Goal: Information Seeking & Learning: Learn about a topic

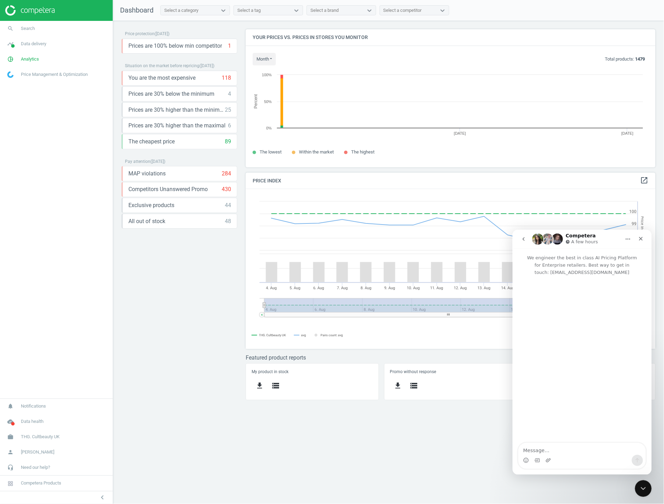
scroll to position [172, 423]
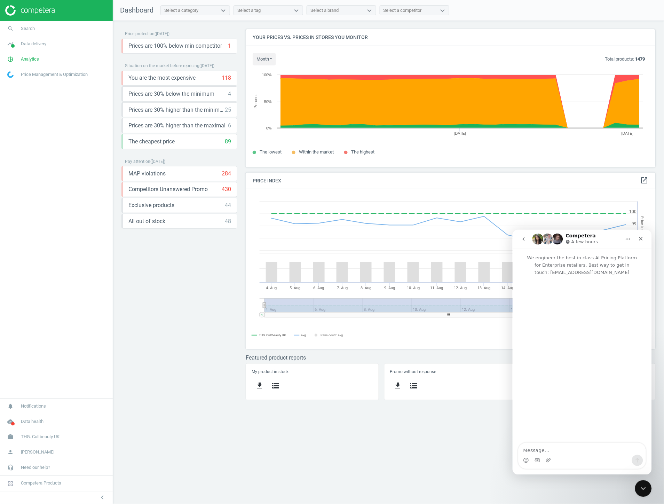
drag, startPoint x: 80, startPoint y: 60, endPoint x: 63, endPoint y: 89, distance: 33.1
click at [79, 61] on link "pie_chart_outlined Analytics" at bounding box center [56, 59] width 113 height 15
click at [15, 86] on span "Products" at bounding box center [16, 85] width 16 height 6
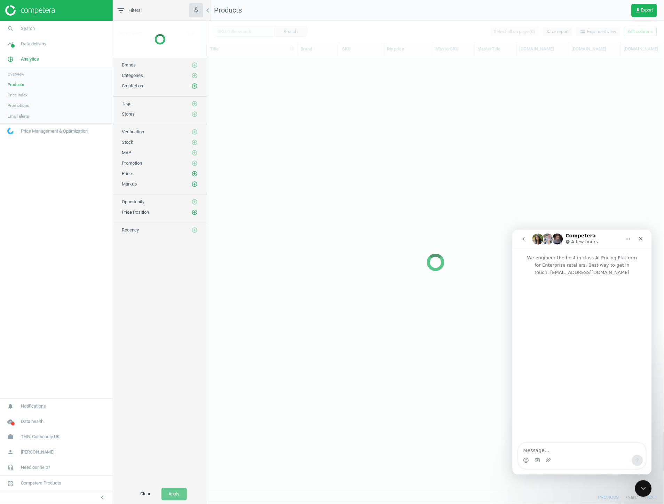
scroll to position [423, 451]
click at [636, 240] on div "Close" at bounding box center [641, 238] width 13 height 13
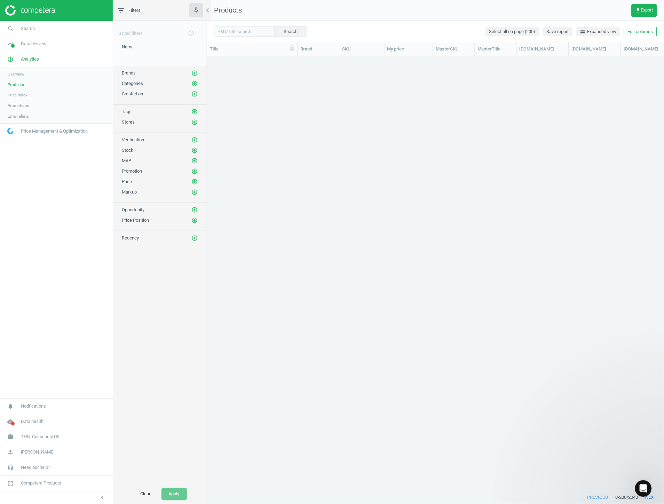
scroll to position [0, 0]
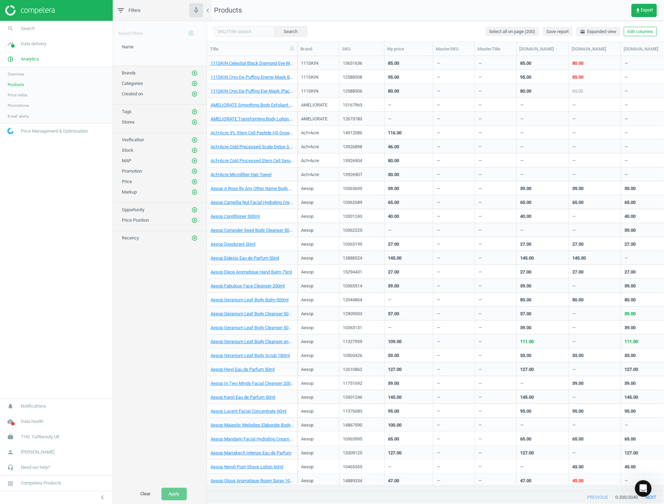
click at [151, 113] on div "Tags add_circle_outline" at bounding box center [160, 111] width 76 height 7
drag, startPoint x: 201, startPoint y: 109, endPoint x: 193, endPoint y: 107, distance: 8.8
click at [196, 107] on div "Tags add_circle_outline" at bounding box center [160, 110] width 94 height 10
drag, startPoint x: 189, startPoint y: 110, endPoint x: 196, endPoint y: 110, distance: 7.0
click at [190, 110] on div "Tags add_circle_outline" at bounding box center [160, 111] width 76 height 7
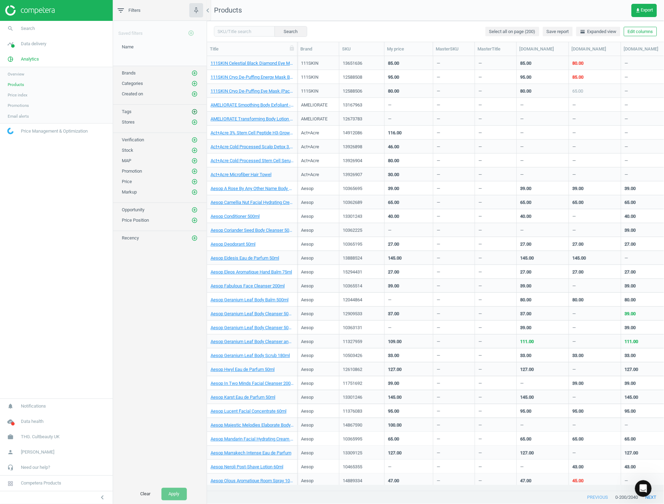
click at [196, 110] on icon "add_circle_outline" at bounding box center [195, 112] width 6 height 6
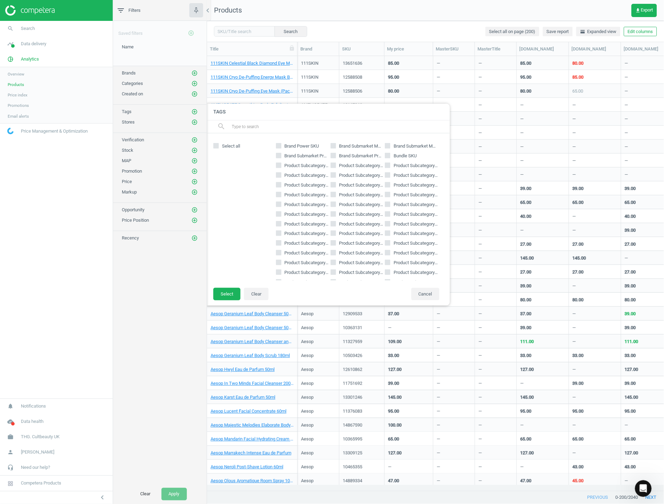
click at [265, 129] on input "text" at bounding box center [338, 126] width 214 height 11
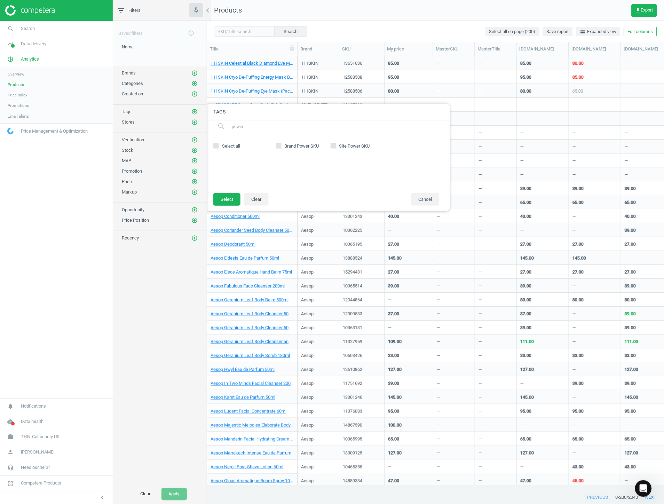
type input "power"
drag, startPoint x: 358, startPoint y: 174, endPoint x: 367, endPoint y: 150, distance: 25.6
click at [360, 170] on div "Brand Power SKU Site Power SKU" at bounding box center [358, 163] width 171 height 46
click at [333, 171] on div "Brand Power SKU Site Power SKU" at bounding box center [358, 163] width 171 height 46
click at [360, 148] on span "Site Power SKU" at bounding box center [354, 146] width 33 height 6
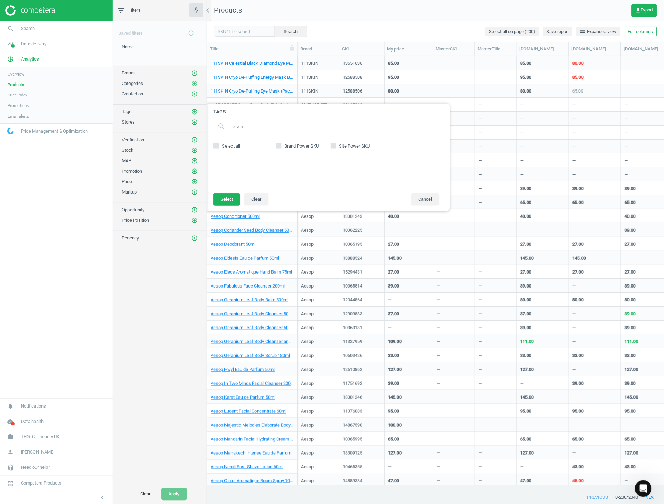
click at [336, 148] on input "Site Power SKU" at bounding box center [333, 146] width 5 height 5
checkbox input "true"
click at [227, 202] on button "Select" at bounding box center [226, 199] width 27 height 13
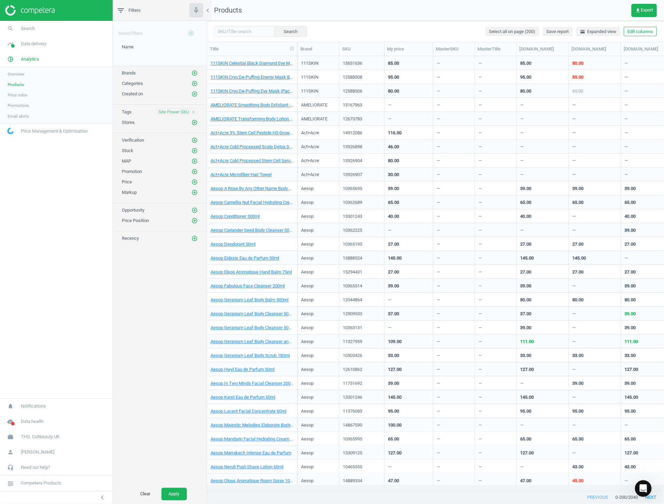
drag, startPoint x: 179, startPoint y: 491, endPoint x: 187, endPoint y: 474, distance: 18.4
click at [179, 491] on button "Apply" at bounding box center [174, 494] width 25 height 13
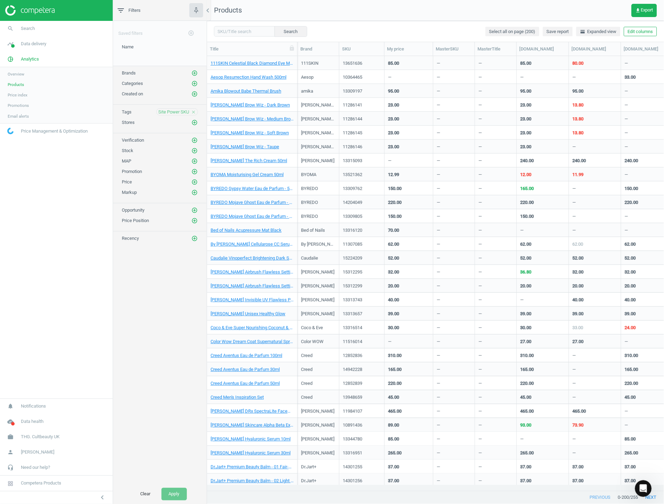
click at [169, 340] on div "Saved filters add_circle_outline Name edit delete Brands add_circle_outline Cat…" at bounding box center [160, 253] width 94 height 464
click at [252, 27] on input "text" at bounding box center [244, 31] width 61 height 10
type input "beauty of joseon"
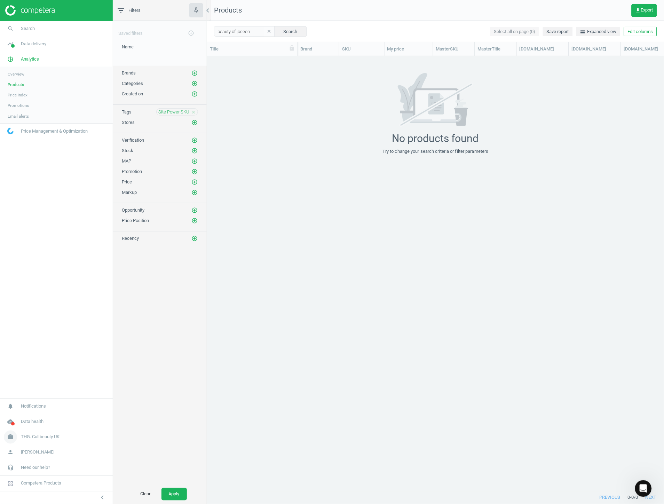
click at [35, 439] on span "THG. Cultbeauty UK" at bounding box center [40, 437] width 39 height 6
click at [30, 416] on span "Switch campaign" at bounding box center [23, 417] width 31 height 6
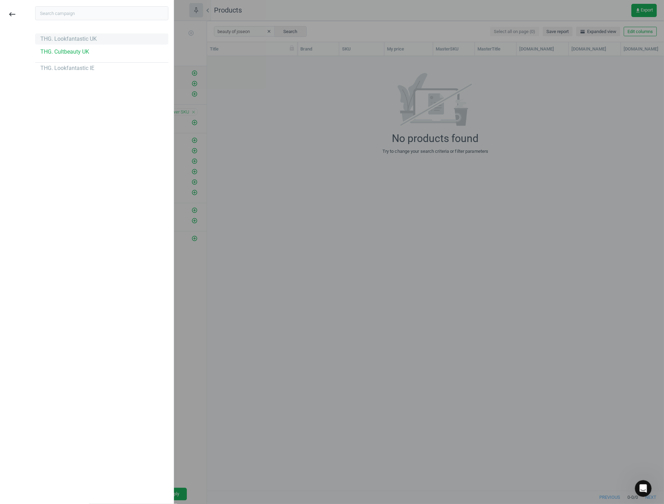
click at [87, 43] on div "THG. Lookfantastic UK" at bounding box center [101, 38] width 133 height 11
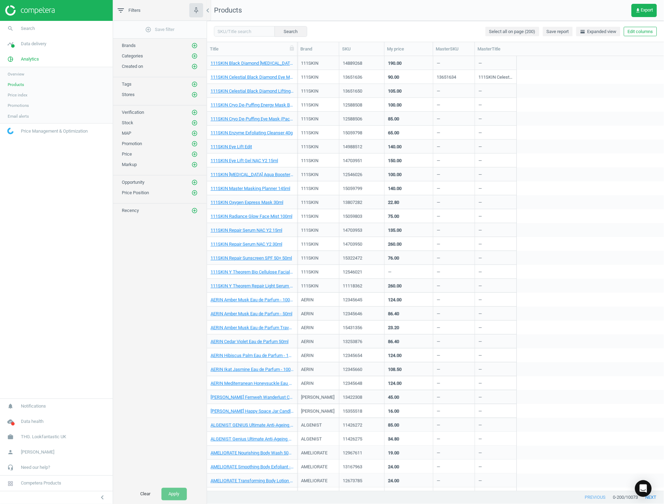
scroll to position [429, 451]
drag, startPoint x: 254, startPoint y: 31, endPoint x: 291, endPoint y: 30, distance: 38.0
click at [255, 31] on input "text" at bounding box center [244, 31] width 61 height 10
paste input "14866960"
type input "14866960"
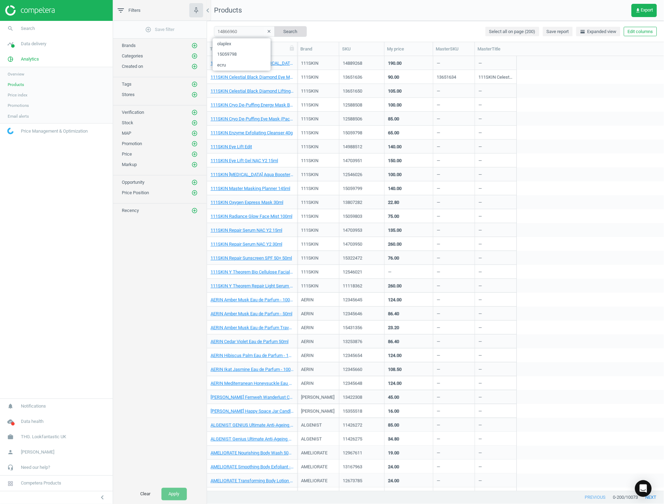
click at [293, 30] on button "Search" at bounding box center [290, 31] width 33 height 10
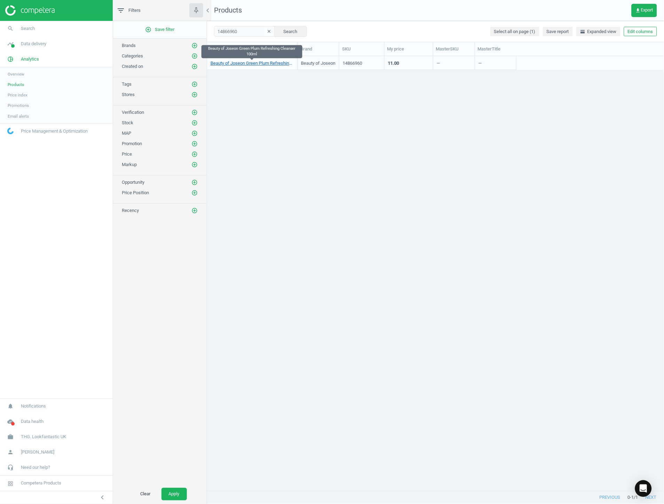
click at [255, 62] on link "Beauty of Joseon Green Plum Refreshing Cleanser 100ml" at bounding box center [252, 63] width 83 height 6
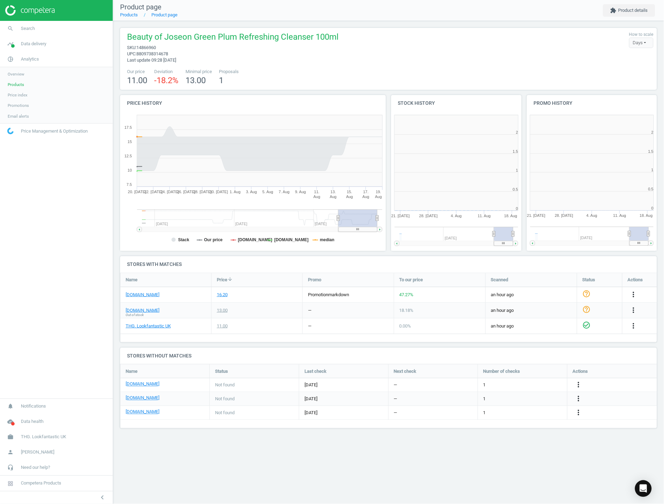
scroll to position [149, 141]
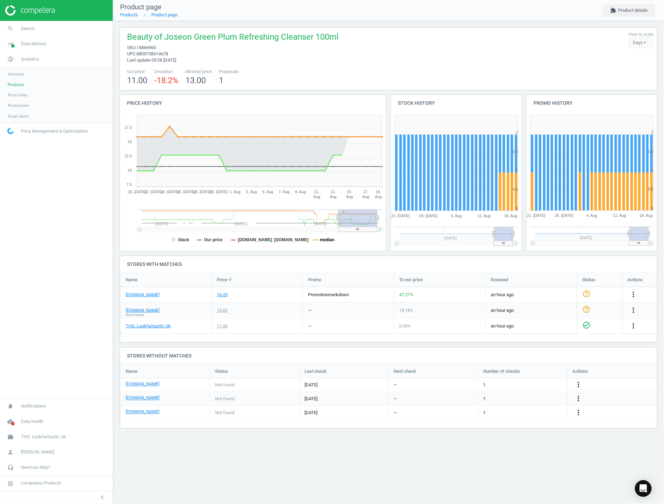
click at [321, 239] on tspan "median" at bounding box center [327, 240] width 15 height 5
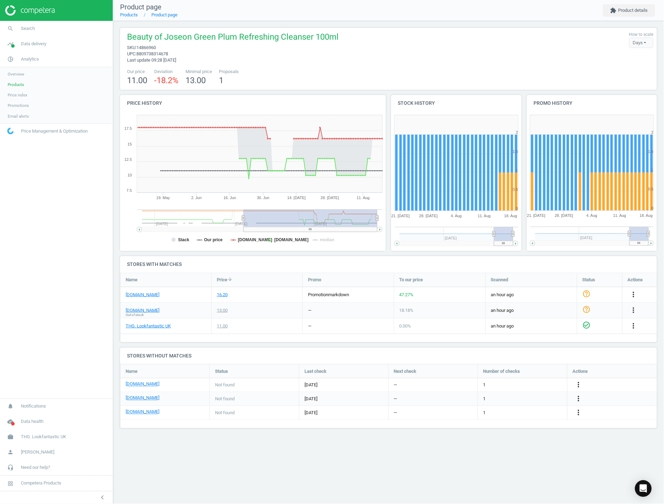
drag, startPoint x: 339, startPoint y: 221, endPoint x: 244, endPoint y: 229, distance: 95.8
click at [244, 229] on g at bounding box center [260, 221] width 246 height 22
click at [26, 96] on span "Price index" at bounding box center [18, 95] width 20 height 6
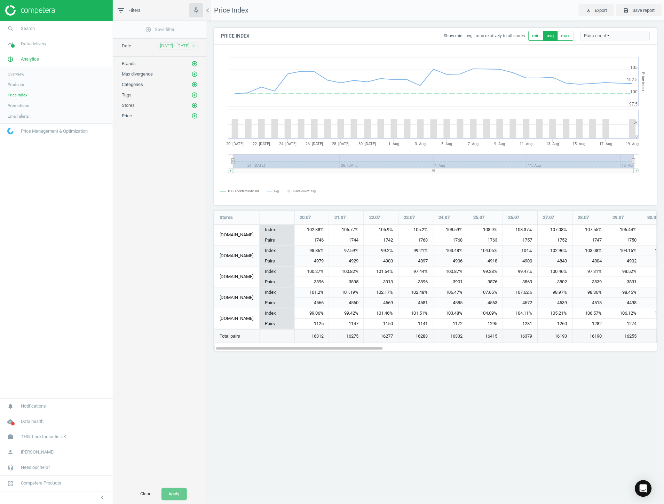
scroll to position [151, 453]
click at [105, 499] on icon "chevron_left" at bounding box center [102, 498] width 8 height 8
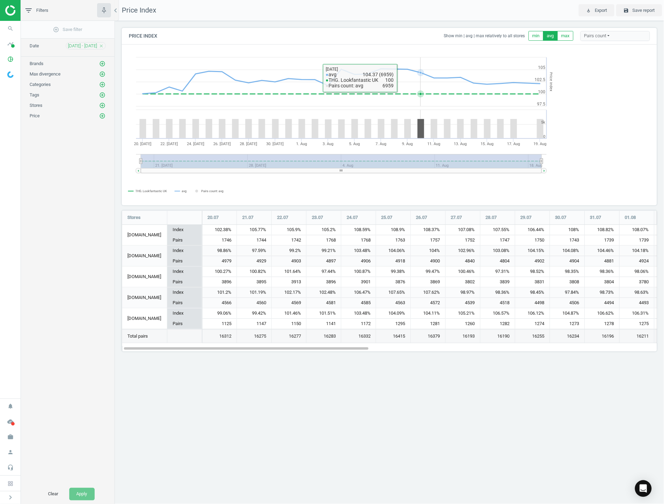
scroll to position [151, 546]
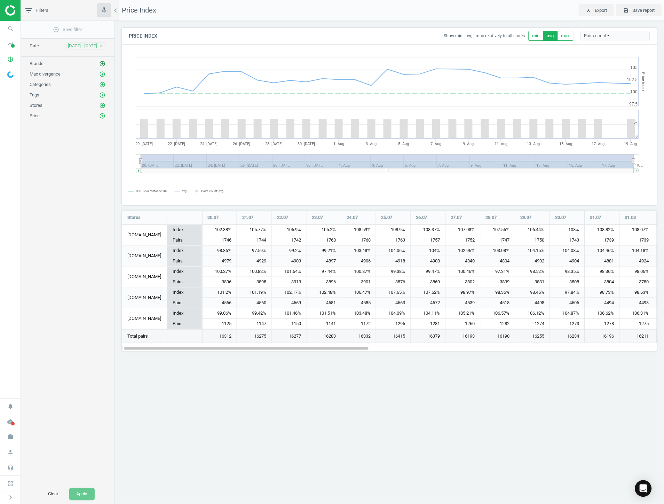
click at [104, 65] on icon "add_circle_outline" at bounding box center [102, 64] width 6 height 6
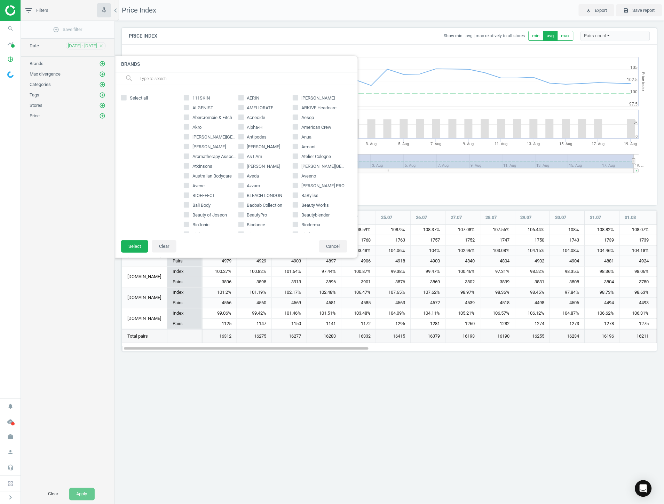
drag, startPoint x: 157, startPoint y: 81, endPoint x: 141, endPoint y: 69, distance: 20.4
click at [154, 78] on input "text" at bounding box center [246, 78] width 214 height 11
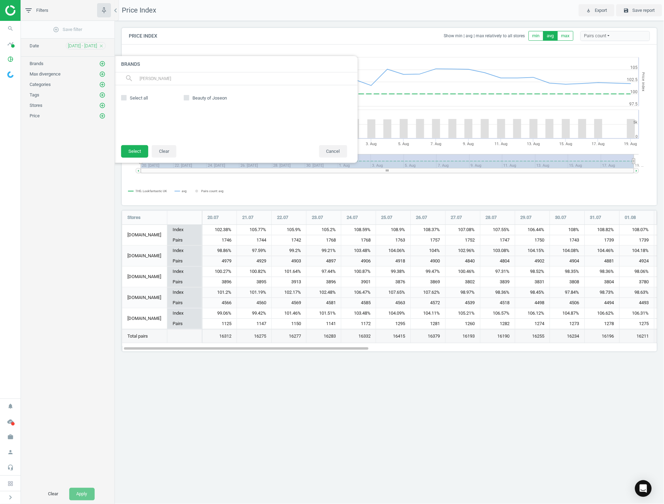
type input "jose"
click at [192, 97] on span "Beauty of Joseon" at bounding box center [209, 98] width 37 height 6
click at [189, 97] on input "Beauty of Joseon" at bounding box center [186, 98] width 5 height 5
checkbox input "true"
click at [135, 149] on button "Select" at bounding box center [134, 151] width 27 height 13
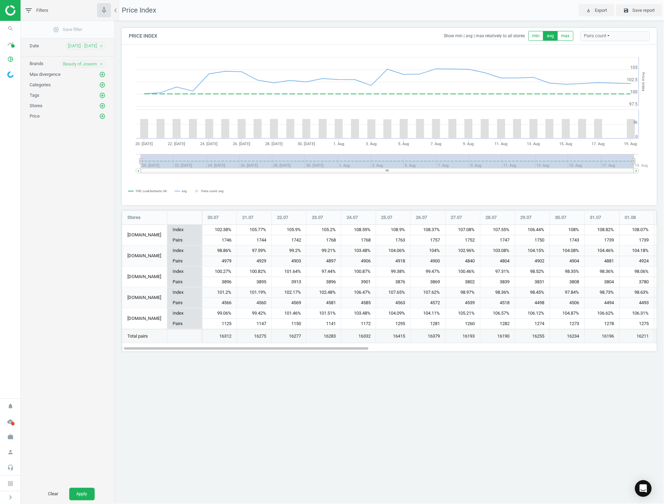
click at [86, 486] on div "Clear Apply" at bounding box center [68, 495] width 94 height 20
click at [82, 493] on button "Apply" at bounding box center [81, 494] width 25 height 13
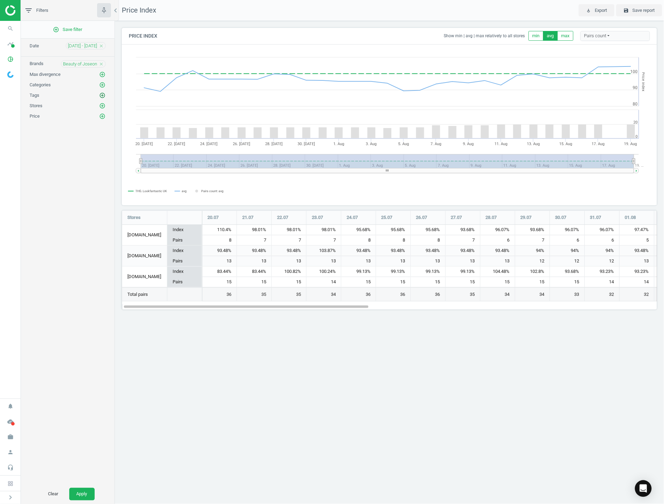
scroll to position [109, 546]
click at [105, 109] on icon "add_circle_outline" at bounding box center [102, 106] width 6 height 6
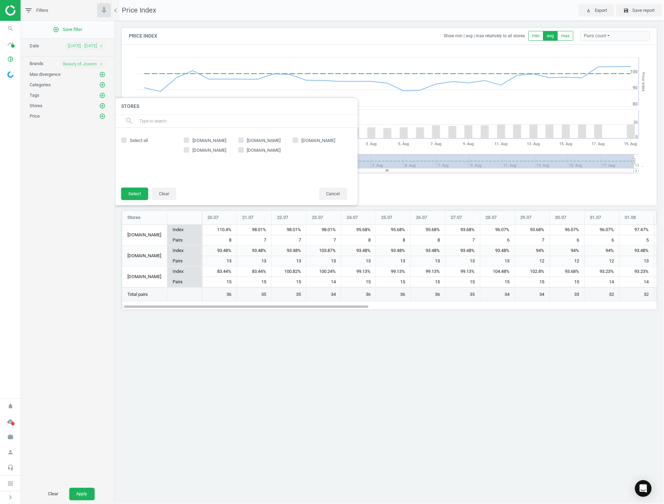
click at [201, 151] on span "boots.com" at bounding box center [209, 150] width 37 height 6
click at [189, 151] on input "boots.com" at bounding box center [186, 150] width 5 height 5
checkbox input "true"
click at [142, 190] on button "Select" at bounding box center [134, 194] width 27 height 13
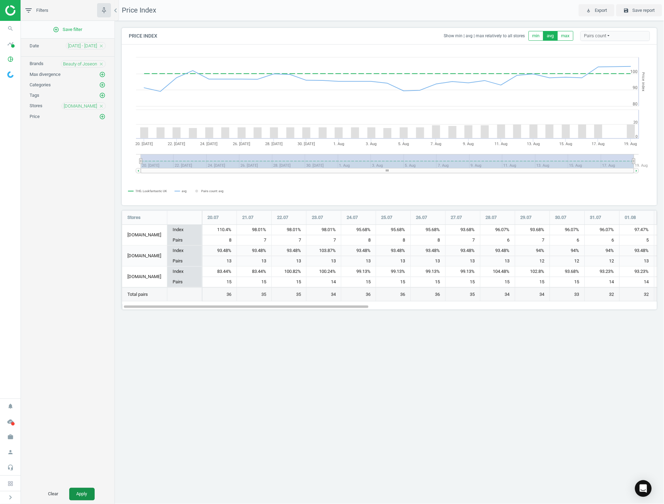
click at [91, 491] on button "Apply" at bounding box center [81, 494] width 25 height 13
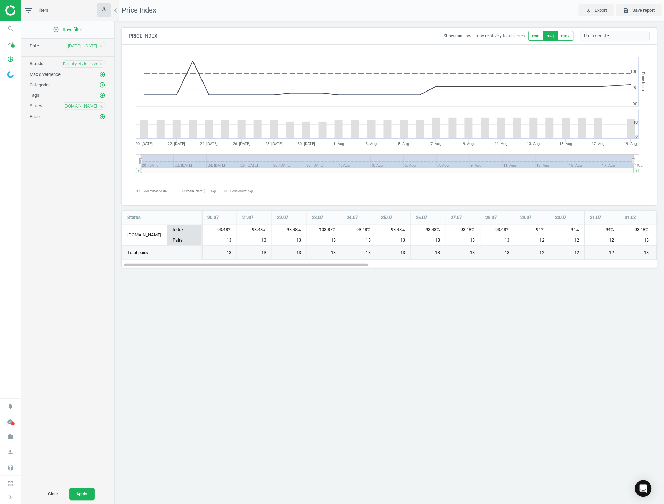
scroll to position [67, 546]
click at [212, 190] on tspan "avg" at bounding box center [213, 190] width 5 height 3
click at [5, 58] on icon "pie_chart_outlined" at bounding box center [10, 59] width 13 height 13
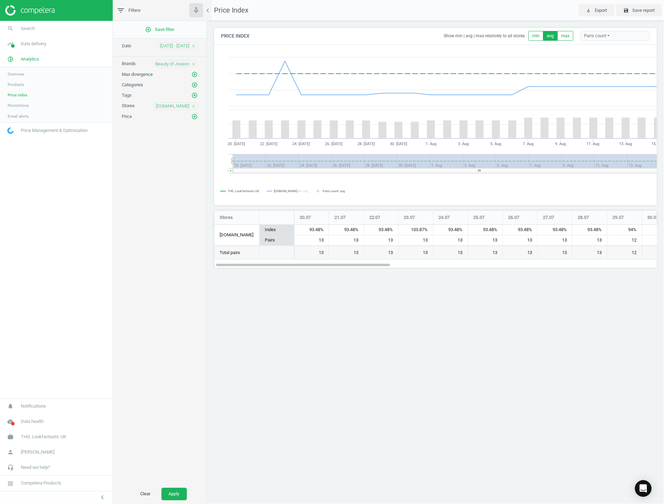
scroll to position [67, 453]
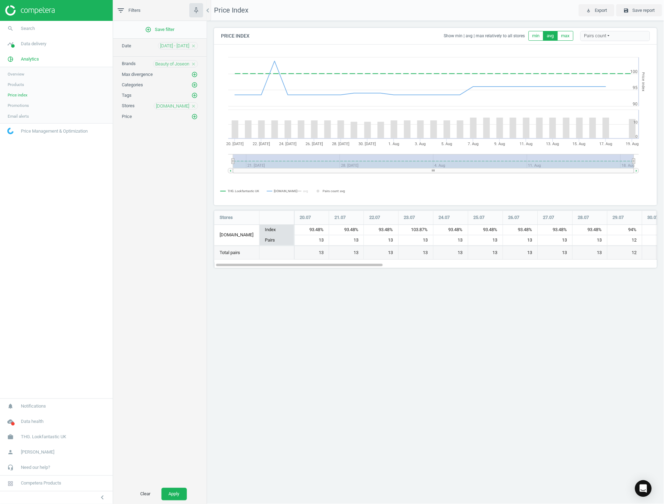
click at [17, 86] on span "Products" at bounding box center [16, 85] width 16 height 6
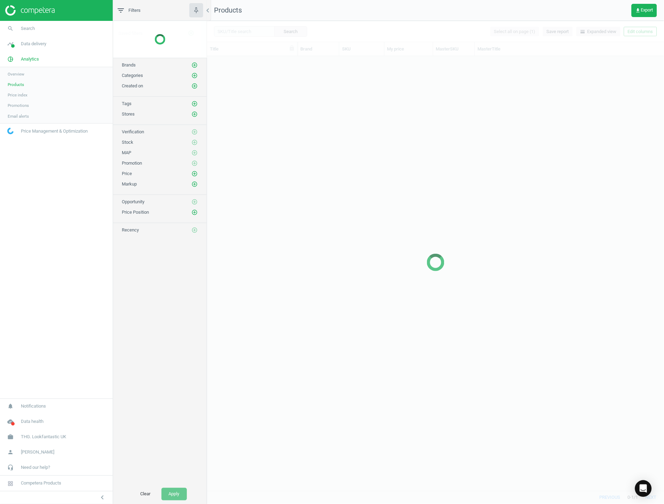
scroll to position [429, 451]
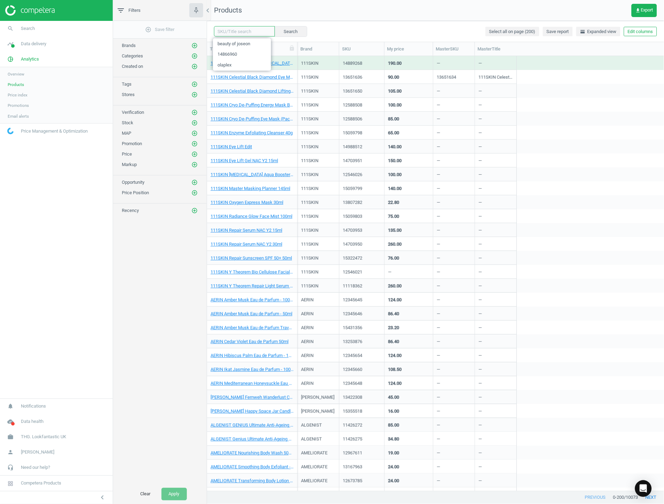
click at [235, 29] on input "text" at bounding box center [244, 31] width 61 height 10
click at [227, 42] on span "beauty of joseon" at bounding box center [242, 43] width 58 height 11
type input "beauty of joseon"
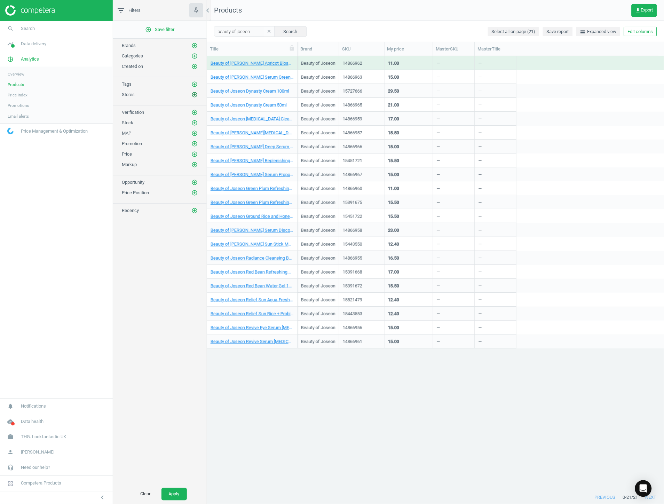
click at [197, 96] on icon "add_circle_outline" at bounding box center [195, 95] width 6 height 6
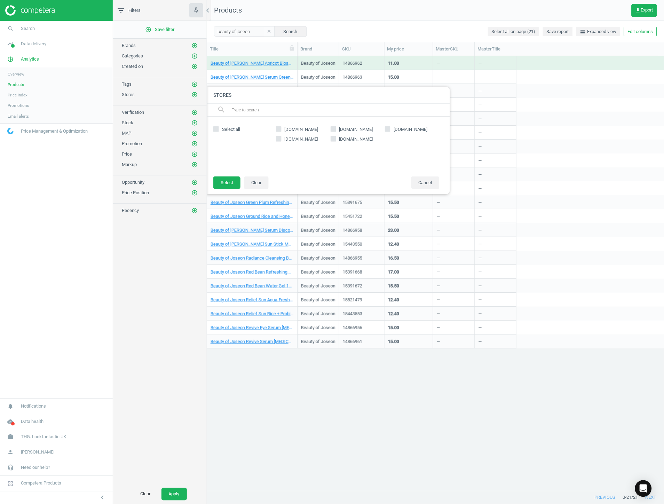
click at [297, 136] on span "boots.com" at bounding box center [301, 139] width 37 height 6
click at [281, 137] on input "boots.com" at bounding box center [279, 139] width 5 height 5
checkbox input "true"
drag, startPoint x: 228, startPoint y: 179, endPoint x: 205, endPoint y: 274, distance: 98.2
click at [225, 180] on button "Select" at bounding box center [226, 183] width 27 height 13
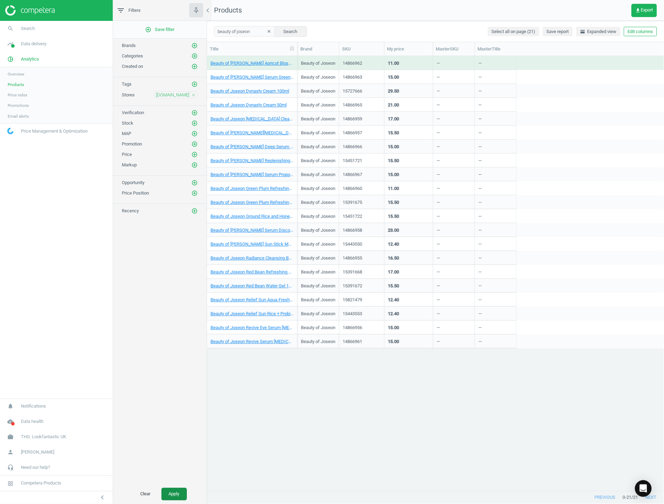
click at [163, 488] on button "Apply" at bounding box center [174, 494] width 25 height 13
click at [633, 31] on button "Edit columns" at bounding box center [640, 32] width 33 height 10
click at [572, 110] on icon at bounding box center [571, 113] width 6 height 6
click at [572, 111] on input "checkbox" at bounding box center [570, 113] width 5 height 5
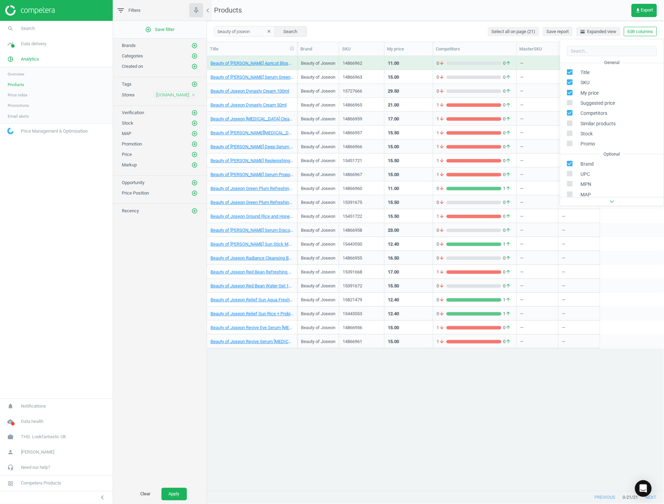
click at [572, 110] on icon at bounding box center [571, 113] width 6 height 6
click at [572, 111] on input "checkbox" at bounding box center [570, 113] width 5 height 5
checkbox input "false"
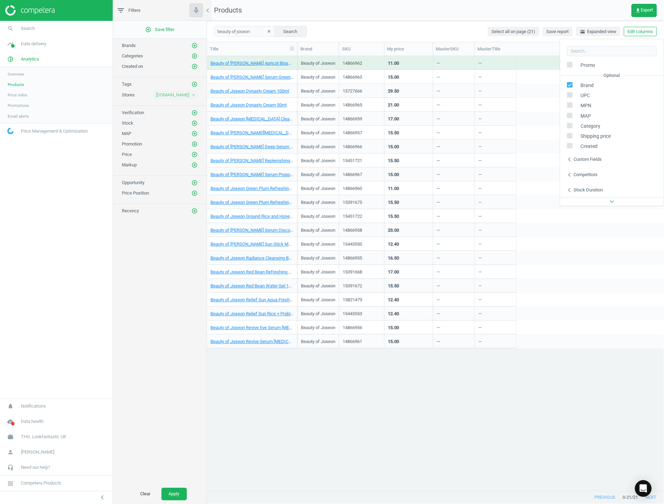
scroll to position [79, 0]
click at [583, 170] on div "chevron_left Competitors" at bounding box center [613, 174] width 104 height 15
click at [472, 157] on span "boots.com" at bounding box center [474, 159] width 41 height 7
click at [448, 160] on input "checkbox" at bounding box center [446, 158] width 5 height 5
checkbox input "true"
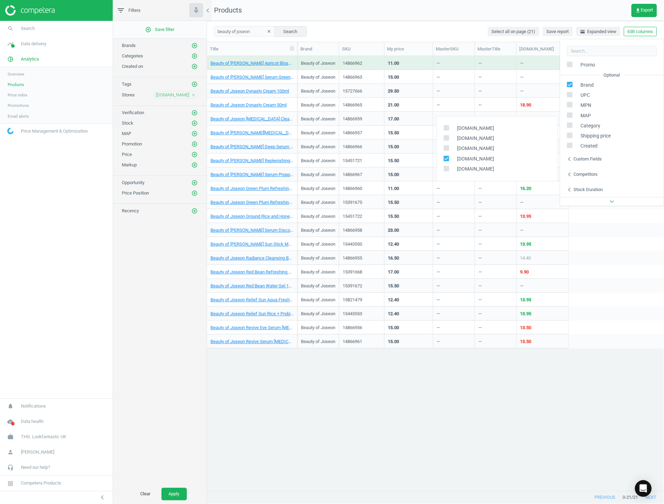
click at [585, 157] on div "Custom fields" at bounding box center [588, 159] width 28 height 6
click at [445, 143] on input "checkbox" at bounding box center [446, 143] width 5 height 5
checkbox input "false"
click at [446, 155] on input "checkbox" at bounding box center [446, 153] width 5 height 5
checkbox input "false"
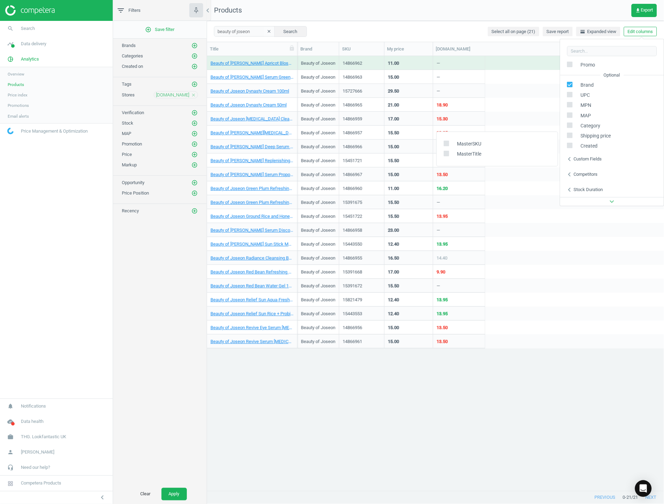
click at [474, 405] on div "Beauty of Joseon Apricot Blossom Peeling Gel 100ml Beauty of Joseon 14866962 11…" at bounding box center [436, 273] width 458 height 435
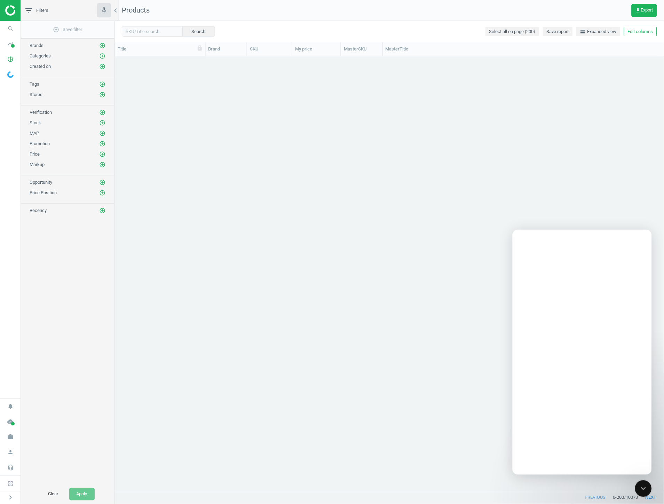
click at [158, 30] on input "text" at bounding box center [152, 31] width 61 height 10
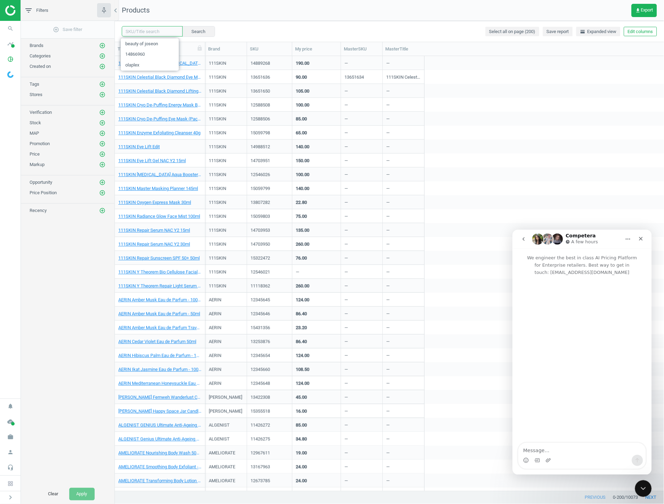
click at [176, 30] on input "text" at bounding box center [152, 31] width 61 height 10
click at [135, 47] on span "beauty of joseon" at bounding box center [150, 43] width 58 height 11
type input "beauty of joseon"
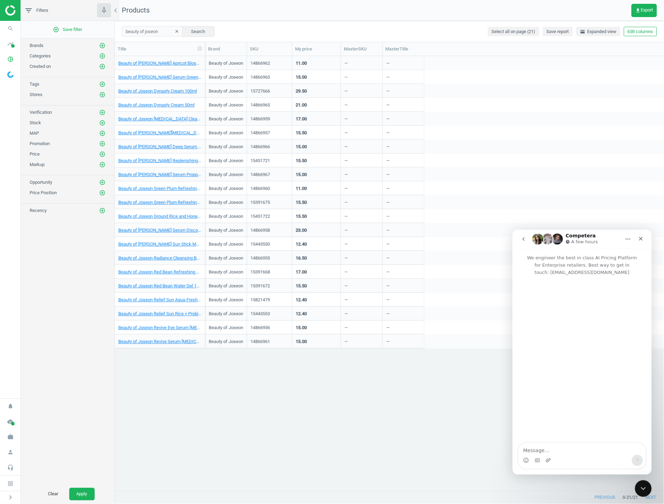
click at [517, 430] on div "Intercom messenger" at bounding box center [582, 360] width 139 height 168
click at [644, 240] on icon "Close" at bounding box center [641, 239] width 6 height 6
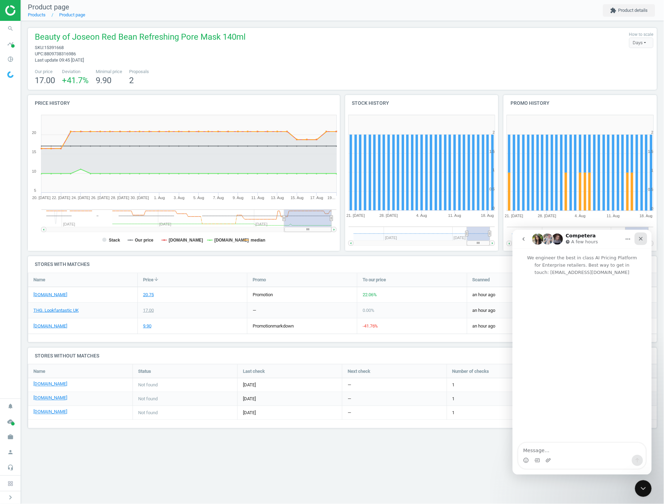
click at [640, 236] on icon "Close" at bounding box center [641, 239] width 6 height 6
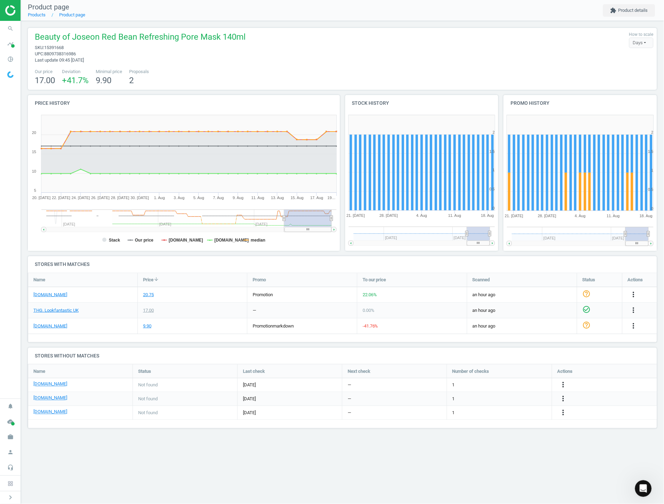
click at [495, 453] on div "Product page Products Product page extension Product details Beauty of Joseon R…" at bounding box center [343, 252] width 644 height 504
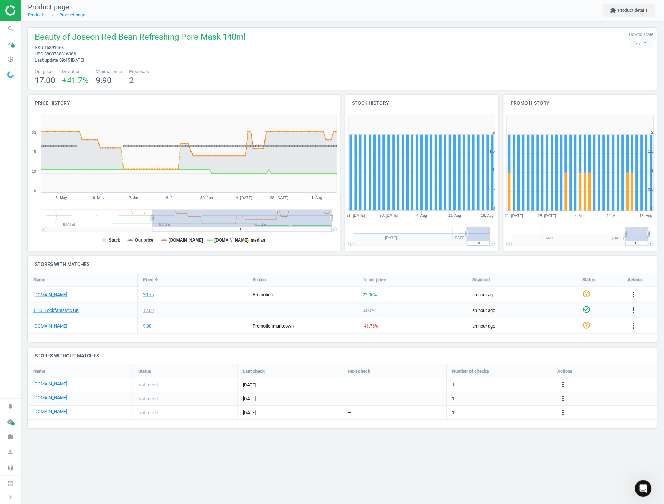
drag, startPoint x: 283, startPoint y: 219, endPoint x: 153, endPoint y: 231, distance: 131.5
click at [153, 231] on icon "Created with Highstock 6.2.0 Stack Our price beautybay.com boots.com median 5. …" at bounding box center [184, 181] width 312 height 139
click at [310, 467] on div "Product page Products Product page extension Product details Beauty of Joseon R…" at bounding box center [343, 252] width 644 height 504
